Goal: Information Seeking & Learning: Learn about a topic

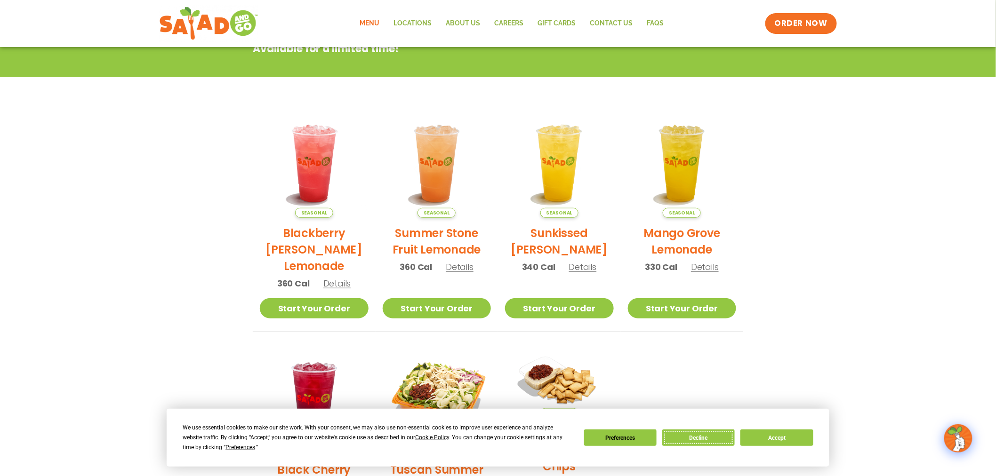
click at [703, 437] on button "Decline" at bounding box center [698, 438] width 72 height 16
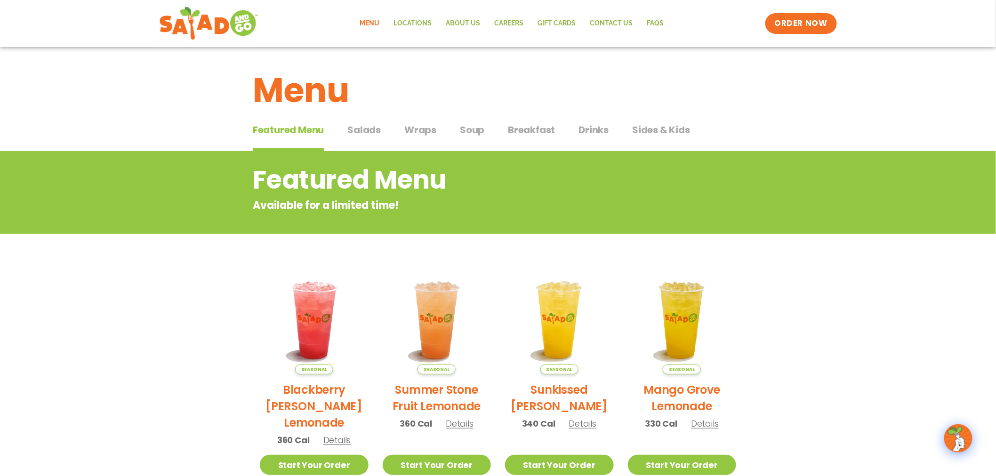
click at [370, 125] on span "Salads" at bounding box center [363, 130] width 33 height 14
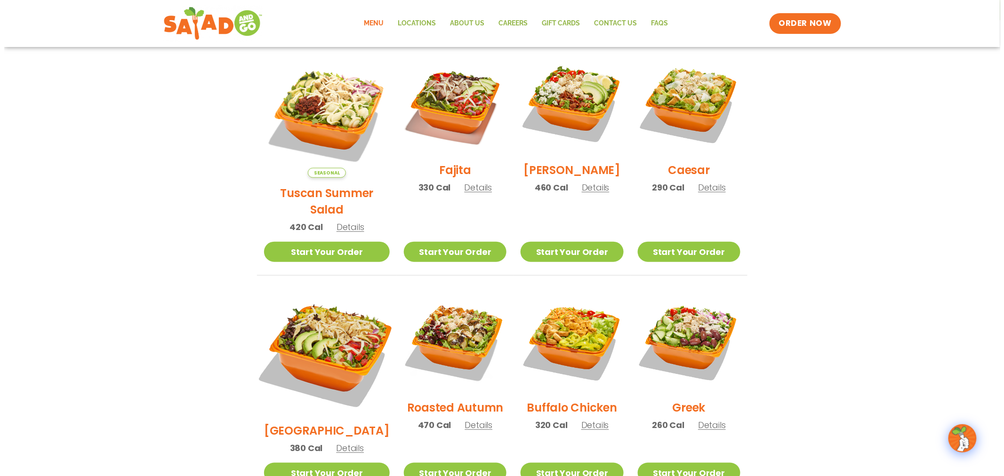
scroll to position [261, 0]
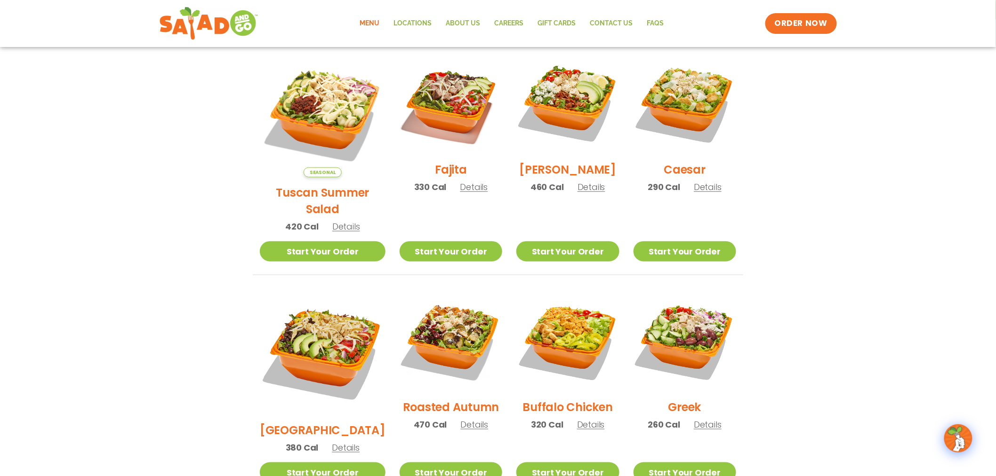
click at [698, 419] on span "Details" at bounding box center [708, 425] width 28 height 12
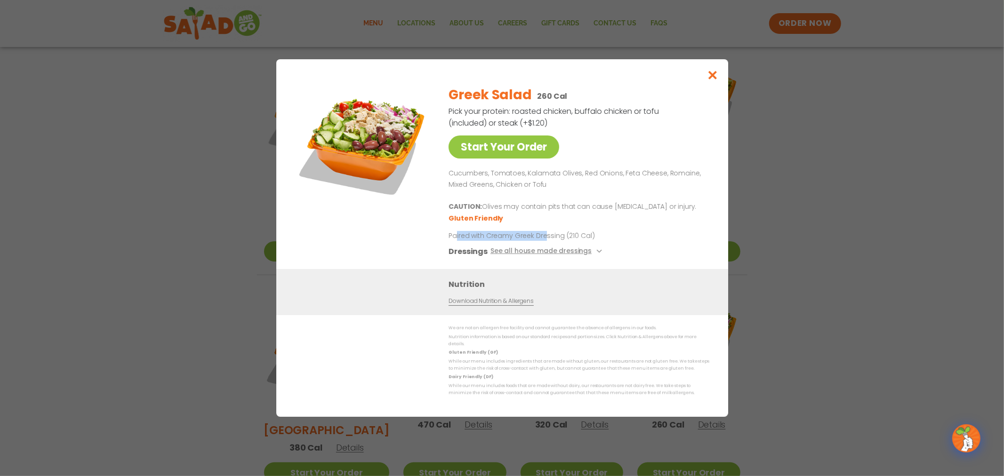
drag, startPoint x: 457, startPoint y: 242, endPoint x: 543, endPoint y: 243, distance: 85.7
click at [542, 237] on p "Paired with Creamy Greek Dressing (210 Cal)" at bounding box center [536, 236] width 174 height 10
click at [502, 183] on p "Cucumbers, Tomatoes, Kalamata Olives, Red Onions, Feta Cheese, Romaine, Mixed G…" at bounding box center [577, 179] width 257 height 23
click at [591, 179] on p "Cucumbers, Tomatoes, Kalamata Olives, Red Onions, Feta Cheese, Romaine, Mixed G…" at bounding box center [577, 179] width 257 height 23
